Goal: Obtain resource: Download file/media

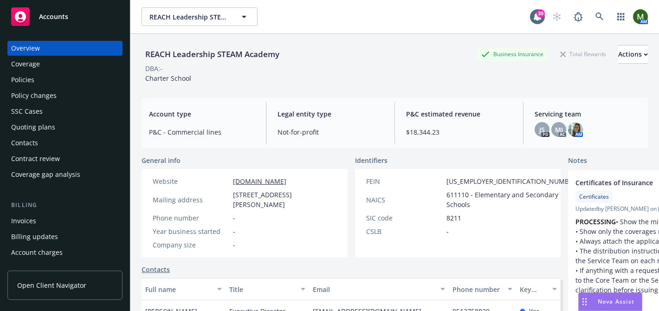
click at [75, 78] on div "Policies" at bounding box center [65, 79] width 108 height 15
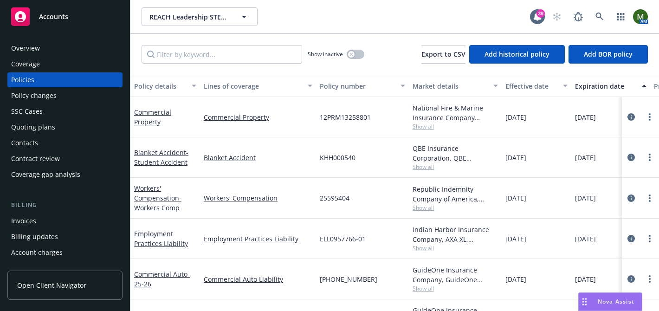
scroll to position [0, 133]
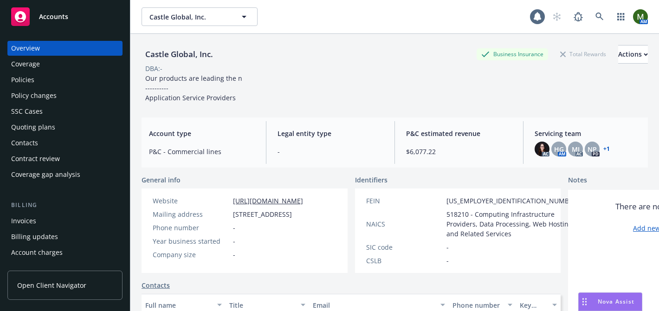
click at [58, 85] on div "Policies" at bounding box center [65, 79] width 108 height 15
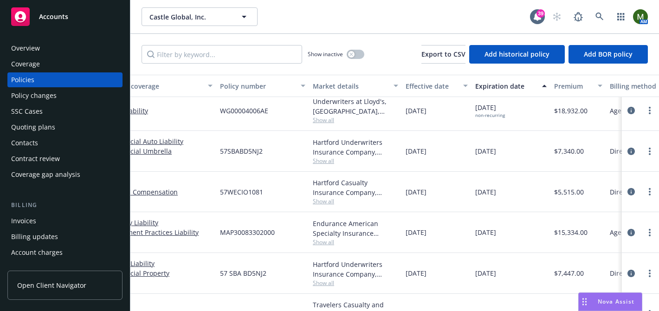
scroll to position [6, 0]
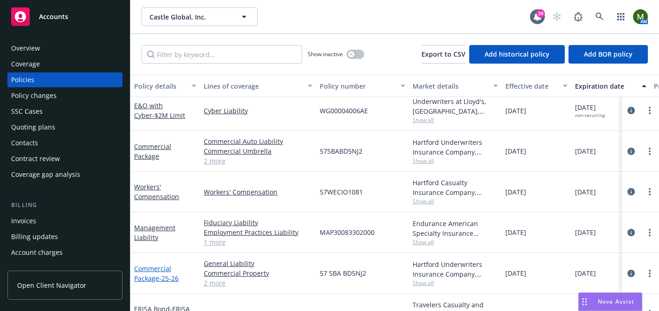
click at [160, 266] on link "Commercial Package - 25-26" at bounding box center [156, 273] width 45 height 19
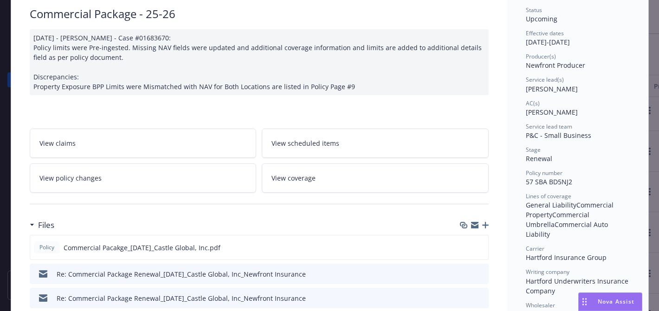
scroll to position [81, 0]
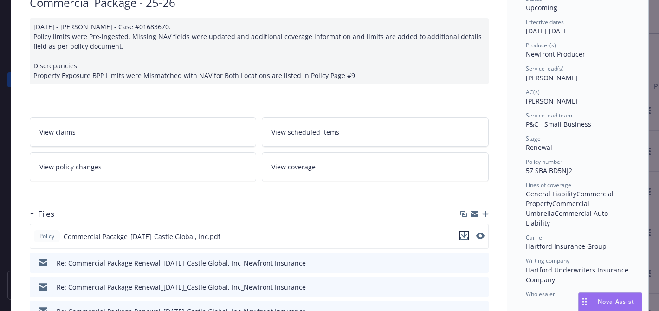
click at [461, 235] on icon "download file" at bounding box center [463, 235] width 7 height 7
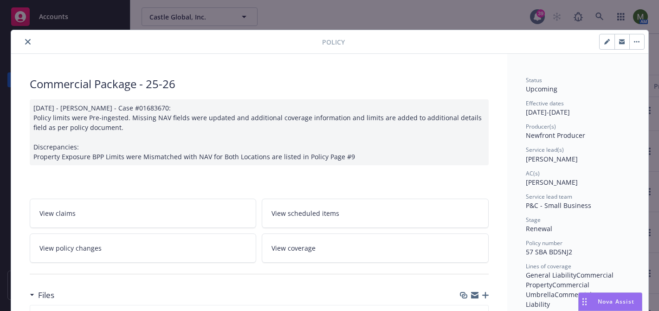
click at [31, 41] on button "close" at bounding box center [27, 41] width 11 height 11
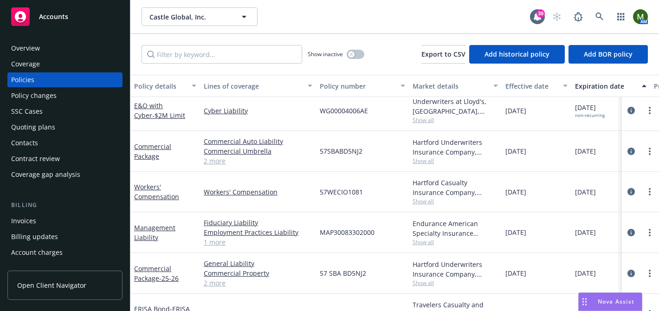
click at [49, 123] on div "Quoting plans" at bounding box center [33, 127] width 44 height 15
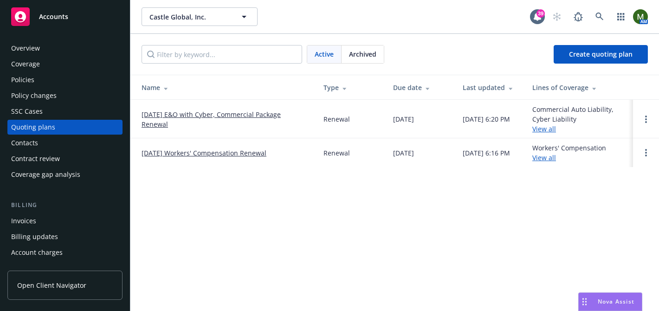
click at [196, 114] on link "08/25/25 E&O with Cyber, Commercial Package Renewal" at bounding box center [224, 118] width 167 height 19
